Goal: Task Accomplishment & Management: Use online tool/utility

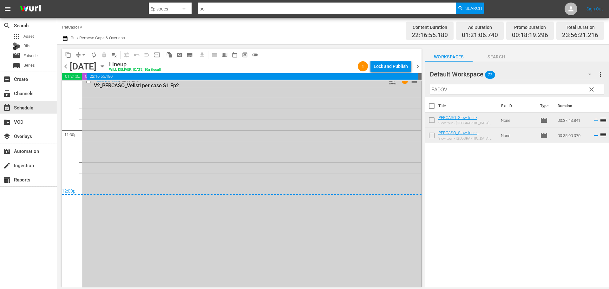
scroll to position [3005, 0]
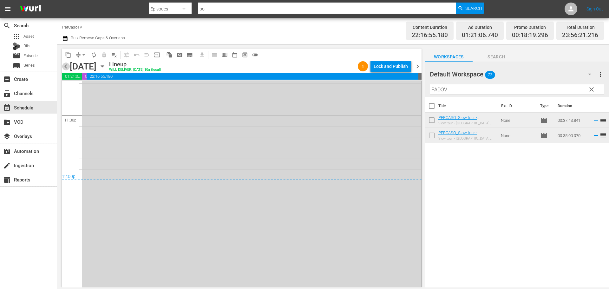
click at [69, 64] on span "chevron_left" at bounding box center [66, 66] width 8 height 8
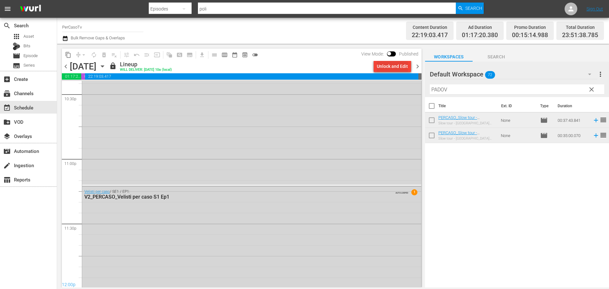
scroll to position [3005, 0]
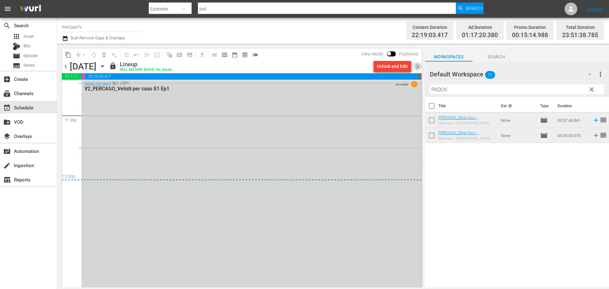
click at [417, 65] on span "chevron_right" at bounding box center [417, 66] width 8 height 8
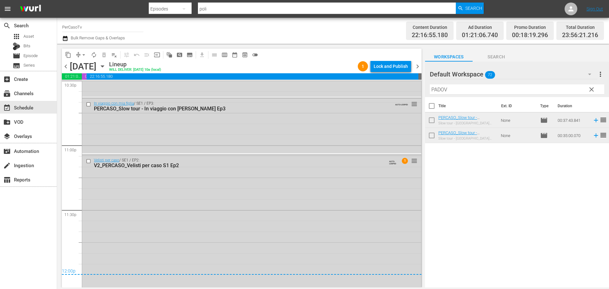
scroll to position [2847, 0]
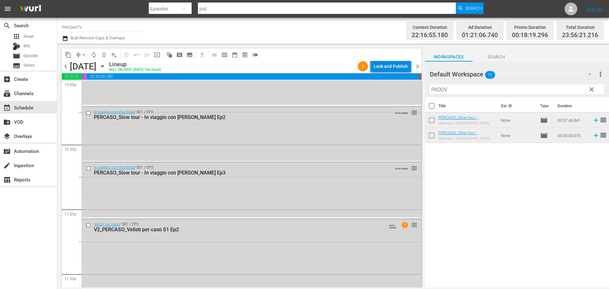
click at [398, 68] on div "Lock and Publish" at bounding box center [390, 66] width 34 height 11
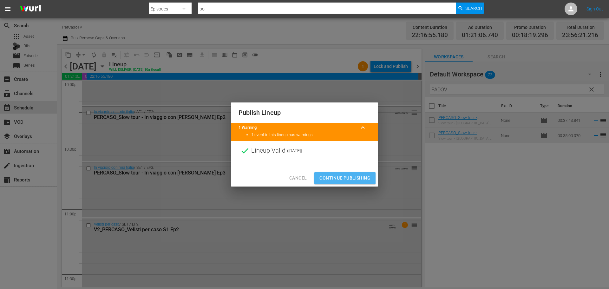
click at [371, 179] on button "Continue Publishing" at bounding box center [344, 178] width 61 height 12
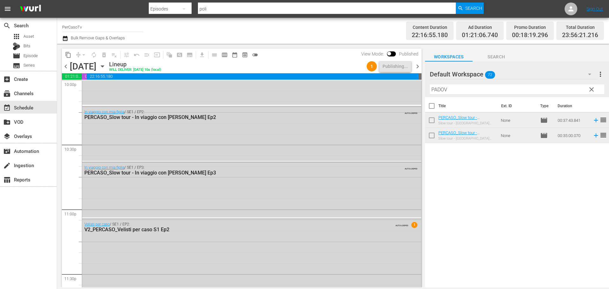
click at [418, 67] on span "chevron_right" at bounding box center [417, 66] width 8 height 8
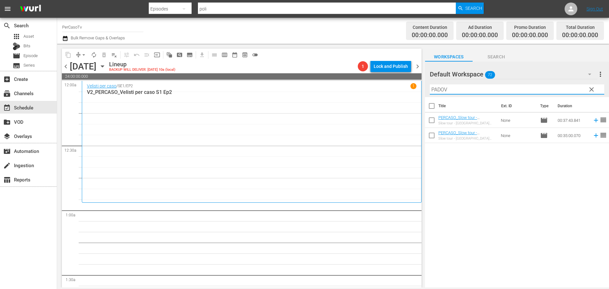
drag, startPoint x: 421, startPoint y: 102, endPoint x: 388, endPoint y: 107, distance: 33.0
click at [388, 107] on div "content_copy compress arrow_drop_down autorenew_outlined delete_forever_outline…" at bounding box center [333, 165] width 552 height 243
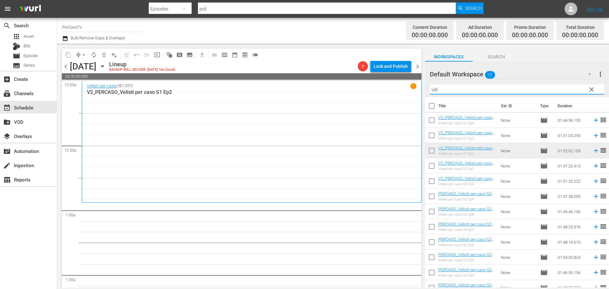
type input "velisti"
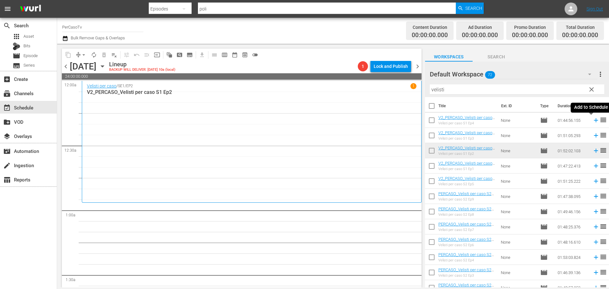
click at [594, 120] on icon at bounding box center [596, 120] width 4 height 4
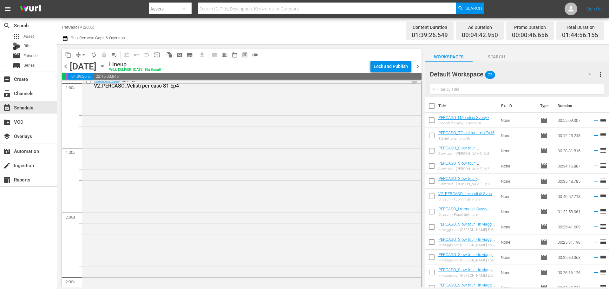
scroll to position [32, 0]
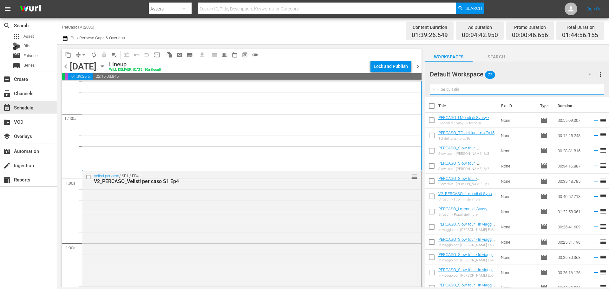
click at [476, 91] on input "text" at bounding box center [517, 89] width 174 height 10
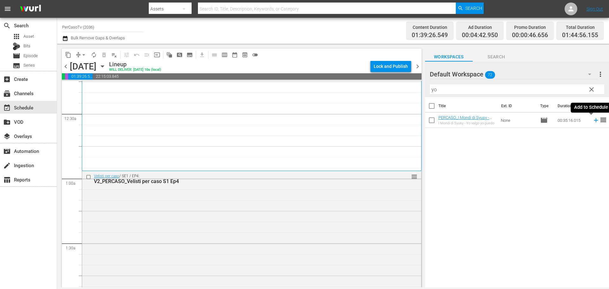
click at [592, 123] on icon at bounding box center [595, 120] width 7 height 7
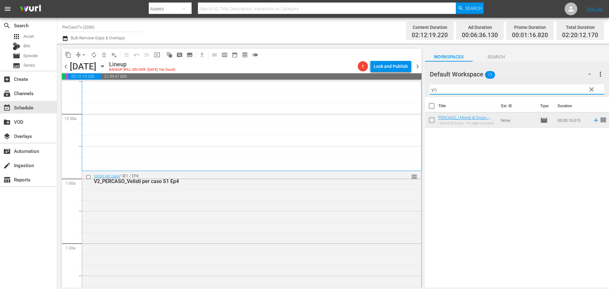
drag, startPoint x: 439, startPoint y: 89, endPoint x: 424, endPoint y: 93, distance: 15.7
click at [424, 93] on div "content_copy compress arrow_drop_down autorenew_outlined delete_forever_outline…" at bounding box center [333, 165] width 552 height 243
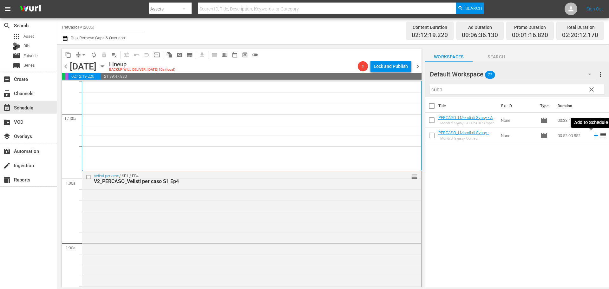
click at [592, 136] on icon at bounding box center [595, 135] width 7 height 7
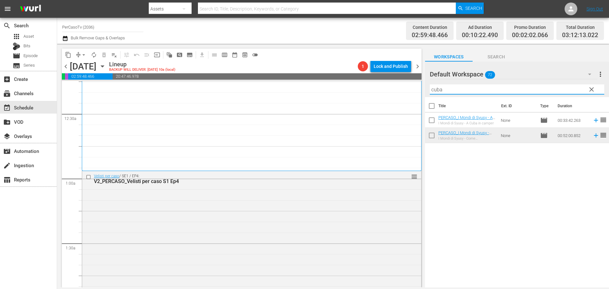
drag, startPoint x: 453, startPoint y: 91, endPoint x: 421, endPoint y: 91, distance: 32.3
click at [421, 91] on div "content_copy compress arrow_drop_down autorenew_outlined delete_forever_outline…" at bounding box center [333, 165] width 552 height 243
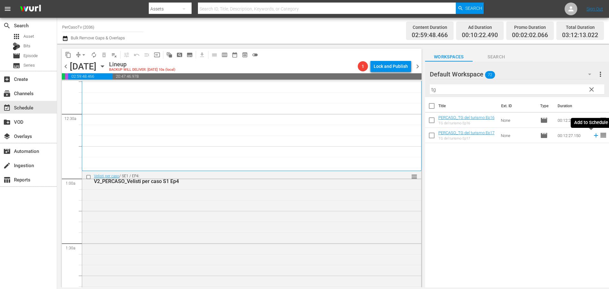
click at [592, 138] on icon at bounding box center [595, 135] width 7 height 7
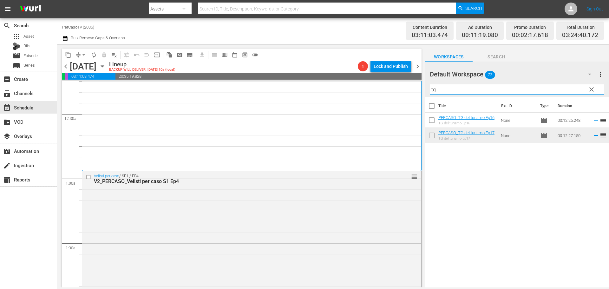
drag, startPoint x: 445, startPoint y: 89, endPoint x: 410, endPoint y: 97, distance: 35.6
click at [407, 98] on div "content_copy compress arrow_drop_down autorenew_outlined delete_forever_outline…" at bounding box center [333, 165] width 552 height 243
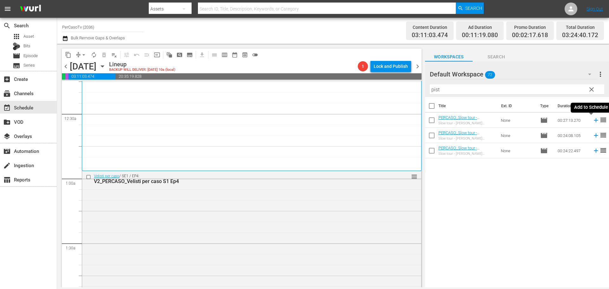
click at [593, 122] on icon at bounding box center [595, 120] width 7 height 7
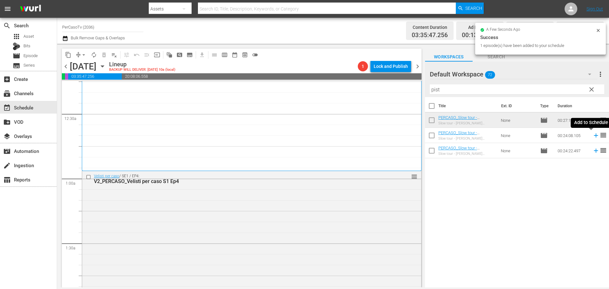
click at [594, 137] on icon at bounding box center [596, 135] width 4 height 4
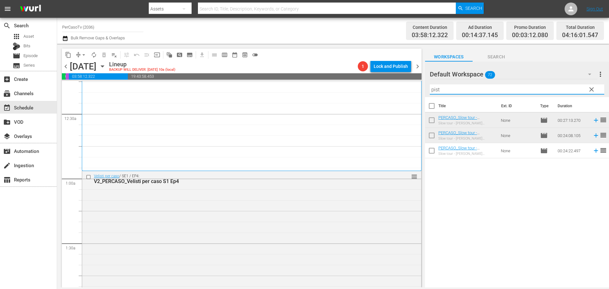
drag, startPoint x: 445, startPoint y: 93, endPoint x: 384, endPoint y: 96, distance: 61.0
click at [384, 96] on div "content_copy compress arrow_drop_down autorenew_outlined delete_forever_outline…" at bounding box center [333, 165] width 552 height 243
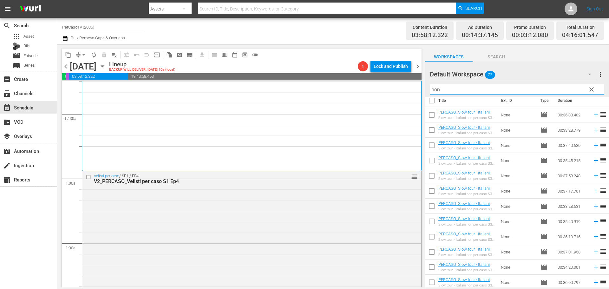
scroll to position [7, 0]
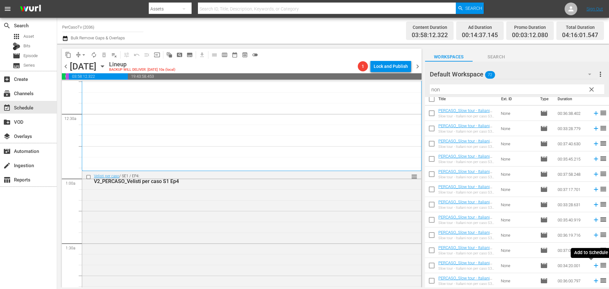
click at [594, 265] on icon at bounding box center [596, 265] width 4 height 4
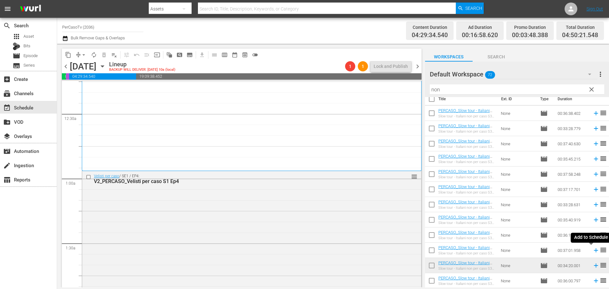
click at [592, 251] on icon at bounding box center [595, 250] width 7 height 7
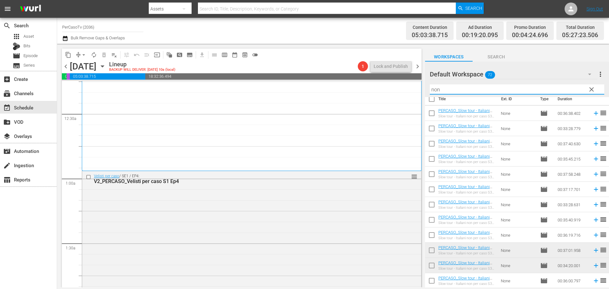
drag, startPoint x: 447, startPoint y: 89, endPoint x: 409, endPoint y: 95, distance: 38.2
click at [409, 95] on div "content_copy compress arrow_drop_down autorenew_outlined delete_forever_outline…" at bounding box center [333, 165] width 552 height 243
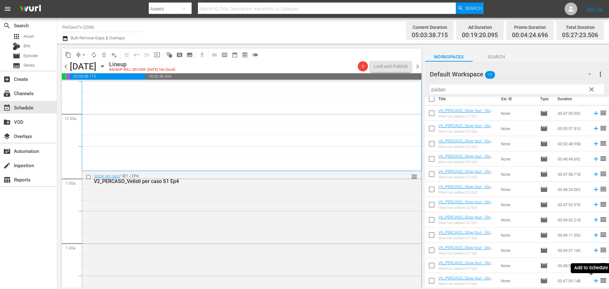
click at [594, 281] on icon at bounding box center [596, 281] width 4 height 4
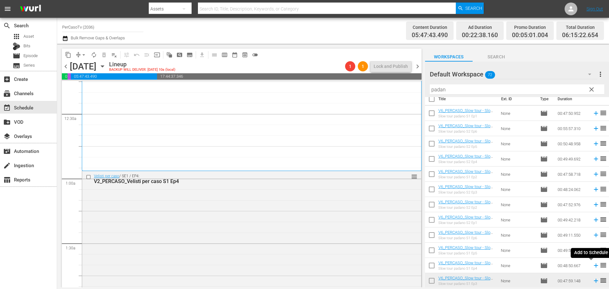
click at [594, 267] on icon at bounding box center [596, 265] width 4 height 4
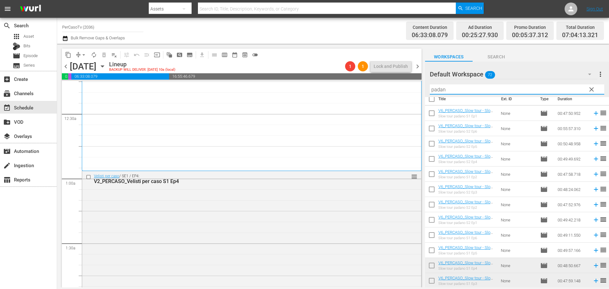
drag, startPoint x: 447, startPoint y: 94, endPoint x: 420, endPoint y: 97, distance: 26.8
click at [420, 97] on div "content_copy compress arrow_drop_down autorenew_outlined delete_forever_outline…" at bounding box center [333, 165] width 552 height 243
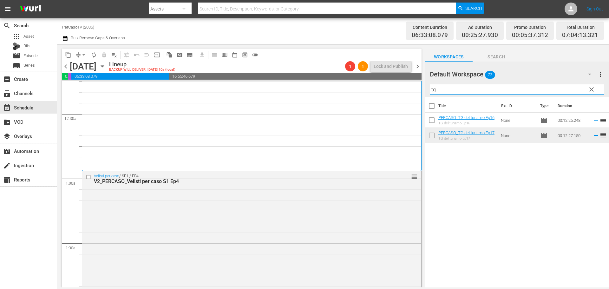
scroll to position [0, 0]
click at [592, 137] on icon at bounding box center [595, 135] width 7 height 7
drag, startPoint x: 446, startPoint y: 92, endPoint x: 367, endPoint y: 107, distance: 81.3
click at [367, 107] on div "content_copy compress arrow_drop_down autorenew_outlined delete_forever_outline…" at bounding box center [333, 165] width 552 height 243
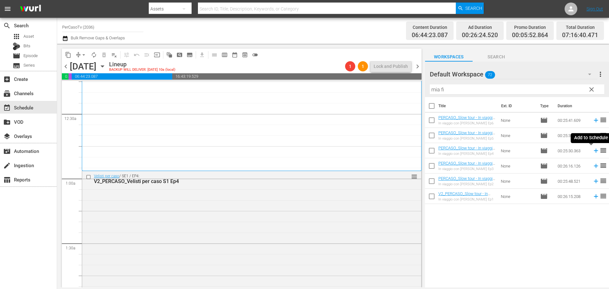
click at [592, 152] on icon at bounding box center [595, 150] width 7 height 7
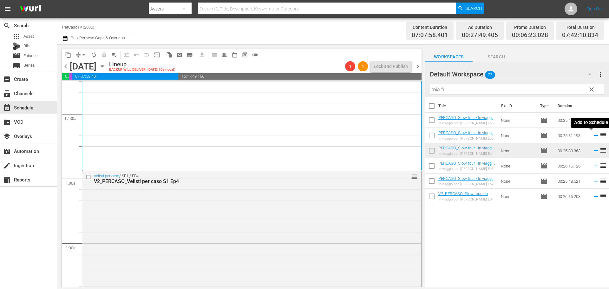
click at [594, 137] on icon at bounding box center [596, 135] width 4 height 4
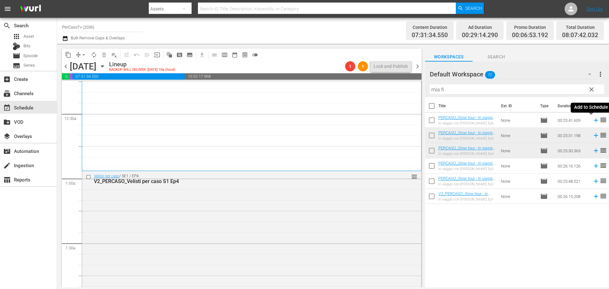
click at [592, 121] on icon at bounding box center [595, 120] width 7 height 7
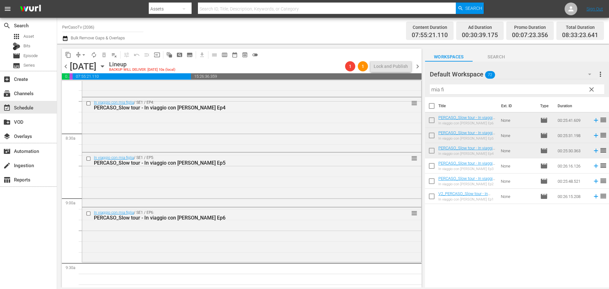
scroll to position [1036, 0]
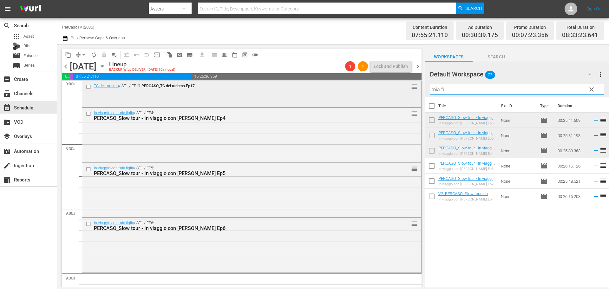
drag, startPoint x: 448, startPoint y: 91, endPoint x: 416, endPoint y: 92, distance: 31.4
click at [416, 92] on div "content_copy compress arrow_drop_down autorenew_outlined delete_forever_outline…" at bounding box center [333, 165] width 552 height 243
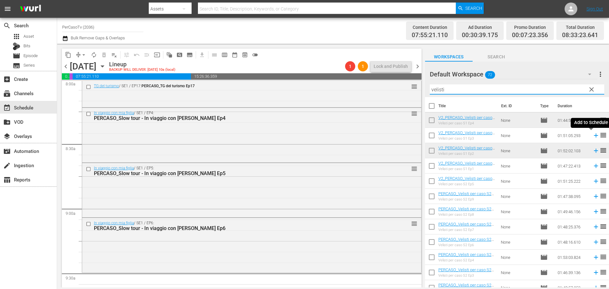
click at [594, 136] on icon at bounding box center [596, 135] width 4 height 4
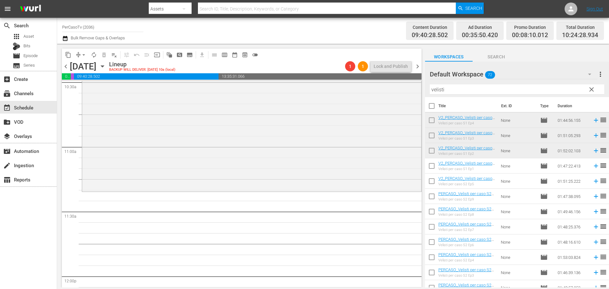
scroll to position [1367, 0]
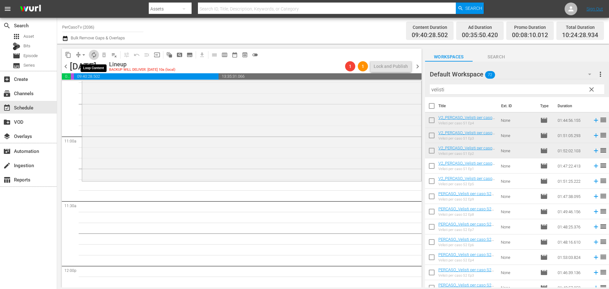
click at [95, 56] on span "autorenew_outlined" at bounding box center [94, 55] width 6 height 6
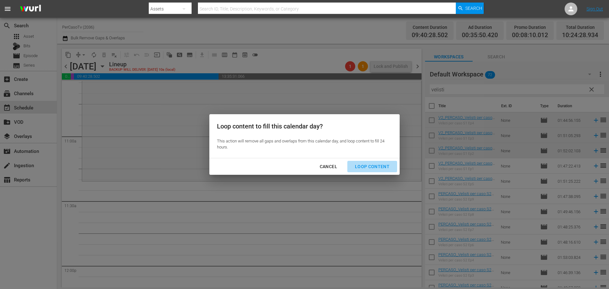
click at [380, 170] on div "Loop Content" at bounding box center [372, 167] width 45 height 8
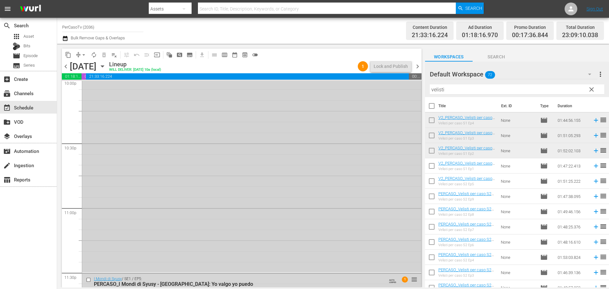
scroll to position [2932, 0]
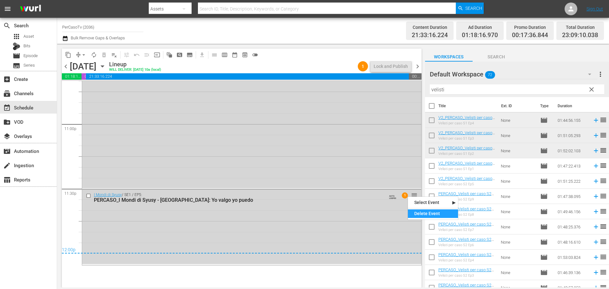
click at [417, 211] on div "Delete Event" at bounding box center [433, 213] width 50 height 9
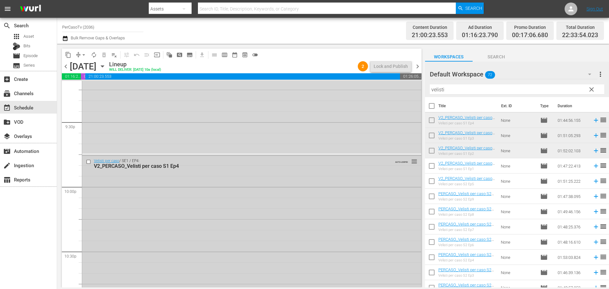
scroll to position [2742, 0]
click at [417, 180] on div "Delete Event" at bounding box center [433, 180] width 50 height 9
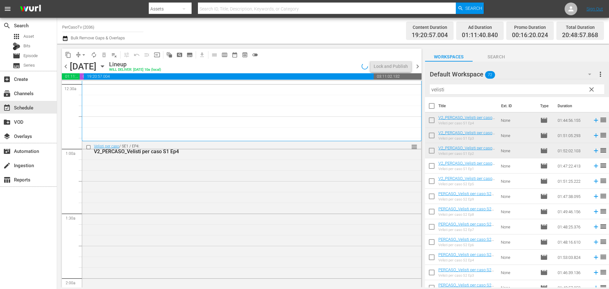
scroll to position [0, 0]
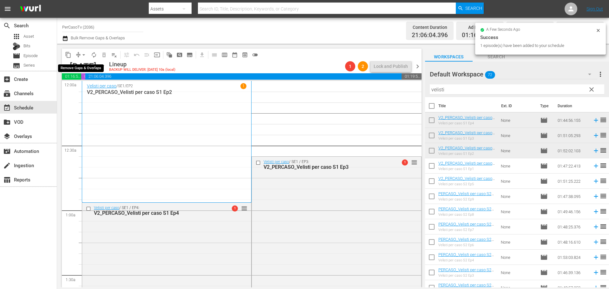
click at [84, 55] on span "arrow_drop_down" at bounding box center [84, 55] width 6 height 6
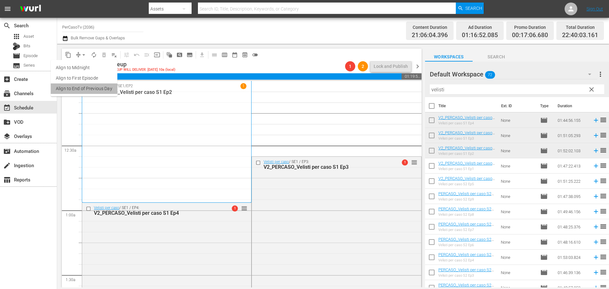
click at [93, 88] on li "Align to End of Previous Day" at bounding box center [84, 88] width 67 height 10
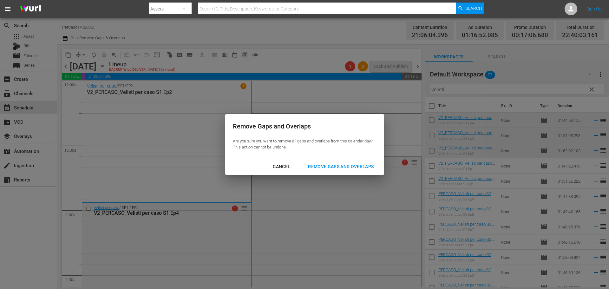
click at [336, 166] on div "Remove Gaps and Overlaps" at bounding box center [341, 167] width 76 height 8
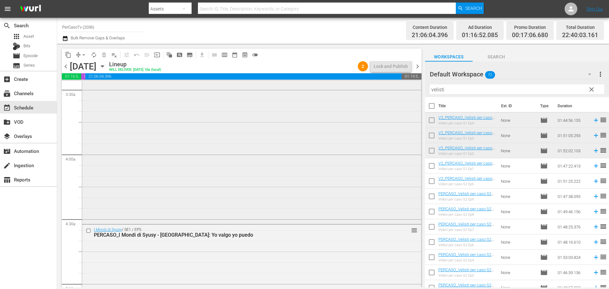
scroll to position [476, 0]
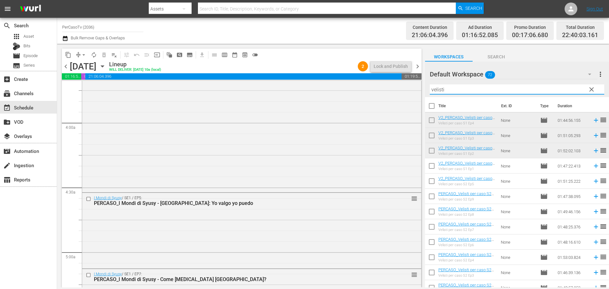
drag, startPoint x: 449, startPoint y: 91, endPoint x: 419, endPoint y: 97, distance: 30.2
click at [419, 97] on div "content_copy compress arrow_drop_down autorenew_outlined delete_forever_outline…" at bounding box center [333, 165] width 552 height 243
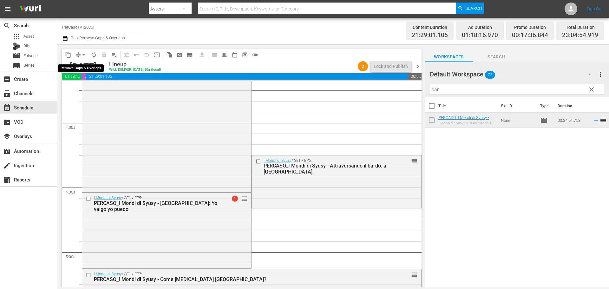
click at [82, 55] on span "arrow_drop_down" at bounding box center [84, 55] width 6 height 6
click at [79, 88] on li "Align to End of Previous Day" at bounding box center [84, 88] width 67 height 10
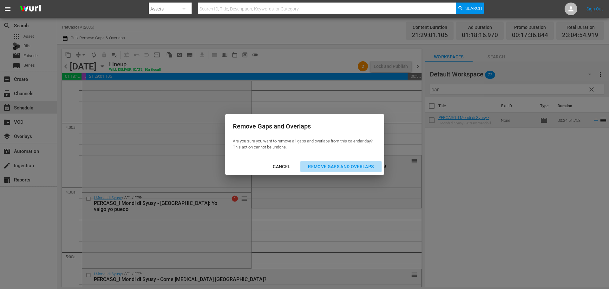
click at [332, 166] on div "Remove Gaps and Overlaps" at bounding box center [341, 167] width 76 height 8
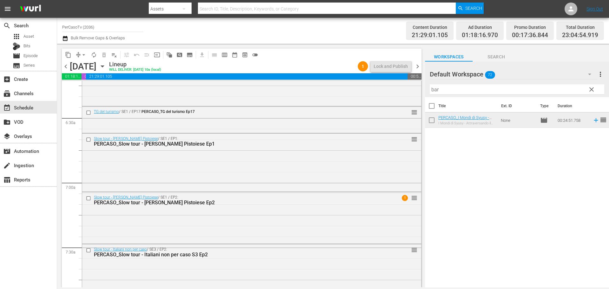
scroll to position [793, 0]
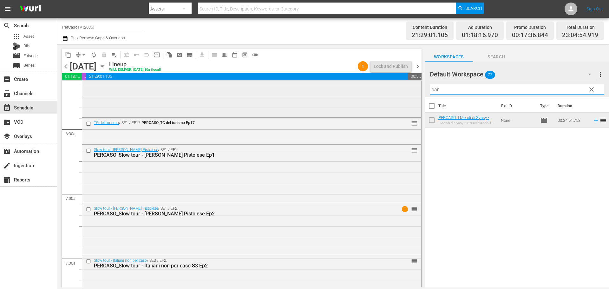
drag, startPoint x: 428, startPoint y: 91, endPoint x: 412, endPoint y: 94, distance: 16.1
click at [412, 94] on div "content_copy compress arrow_drop_down autorenew_outlined delete_forever_outline…" at bounding box center [333, 165] width 552 height 243
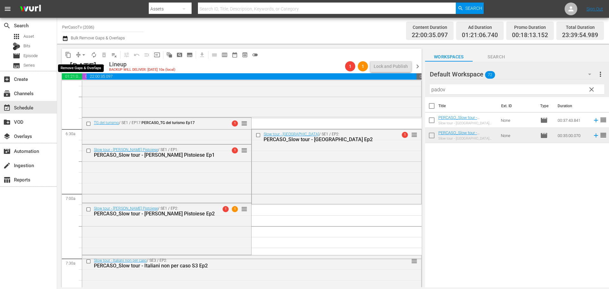
click at [82, 56] on span "arrow_drop_down" at bounding box center [84, 55] width 6 height 6
click at [87, 91] on li "Align to End of Previous Day" at bounding box center [84, 88] width 67 height 10
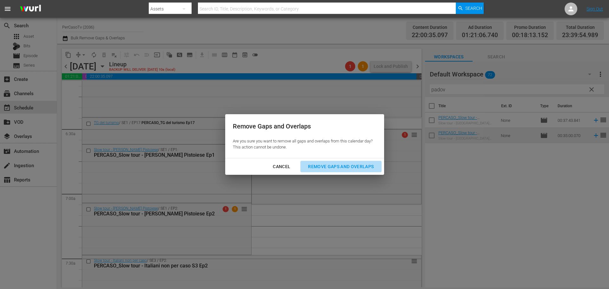
click at [314, 164] on div "Remove Gaps and Overlaps" at bounding box center [341, 167] width 76 height 8
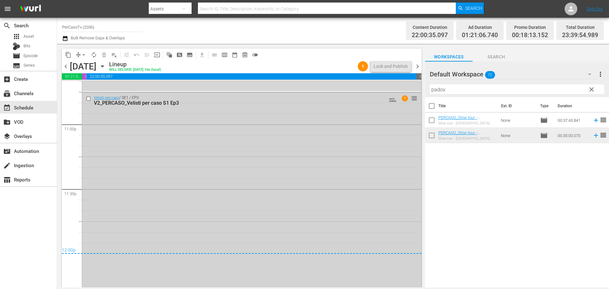
scroll to position [2921, 0]
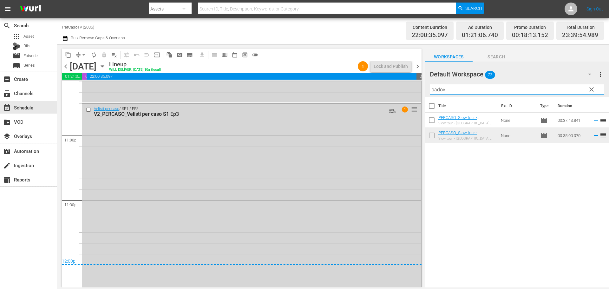
click at [443, 87] on input "padov" at bounding box center [517, 89] width 174 height 10
drag, startPoint x: 448, startPoint y: 89, endPoint x: 411, endPoint y: 98, distance: 37.5
click at [411, 98] on div "content_copy compress arrow_drop_down autorenew_outlined delete_forever_outline…" at bounding box center [333, 165] width 552 height 243
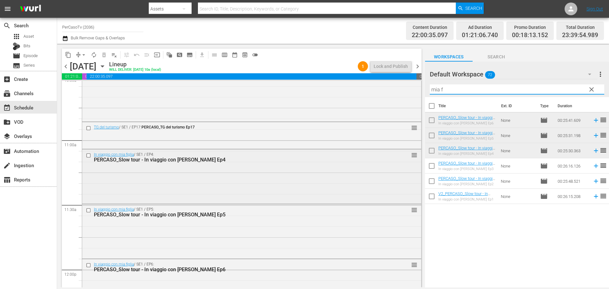
scroll to position [1363, 0]
type input "mia f"
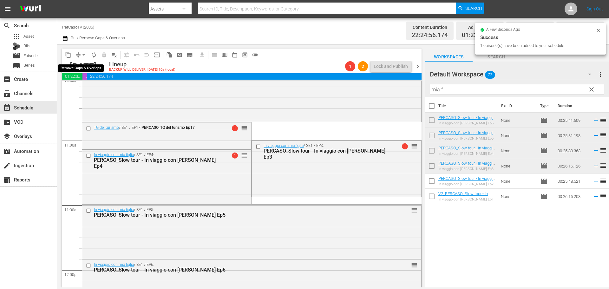
click at [85, 55] on span "arrow_drop_down" at bounding box center [84, 55] width 6 height 6
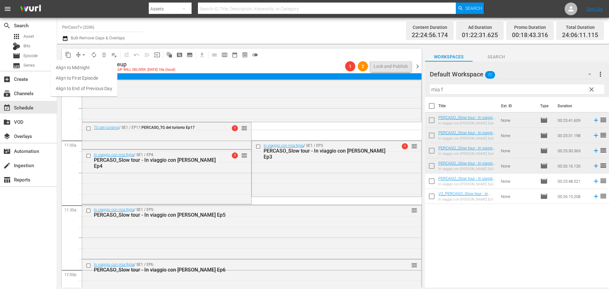
click at [85, 90] on li "Align to End of Previous Day" at bounding box center [84, 88] width 67 height 10
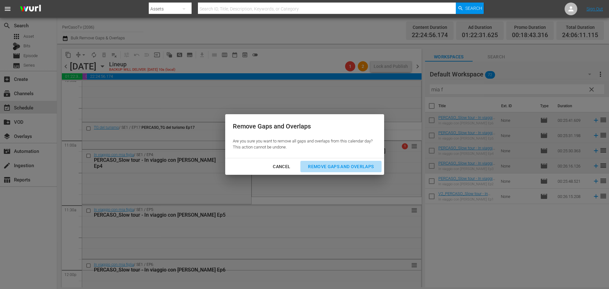
click at [355, 167] on div "Remove Gaps and Overlaps" at bounding box center [341, 167] width 76 height 8
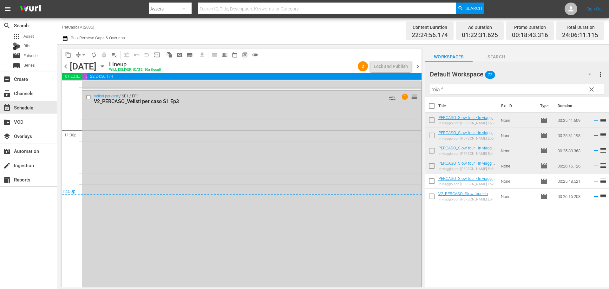
scroll to position [2943, 0]
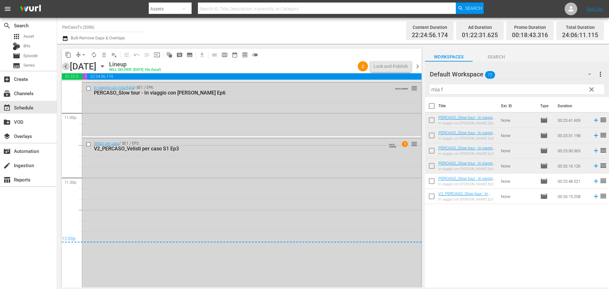
click at [68, 69] on span "chevron_left" at bounding box center [66, 66] width 8 height 8
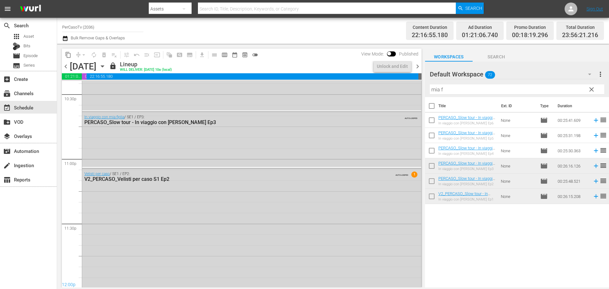
scroll to position [2943, 0]
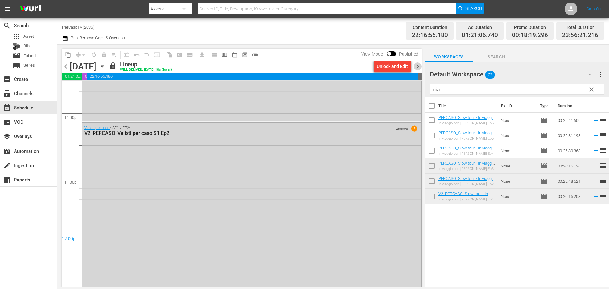
click at [417, 66] on span "chevron_right" at bounding box center [417, 66] width 8 height 8
